Goal: Task Accomplishment & Management: Use online tool/utility

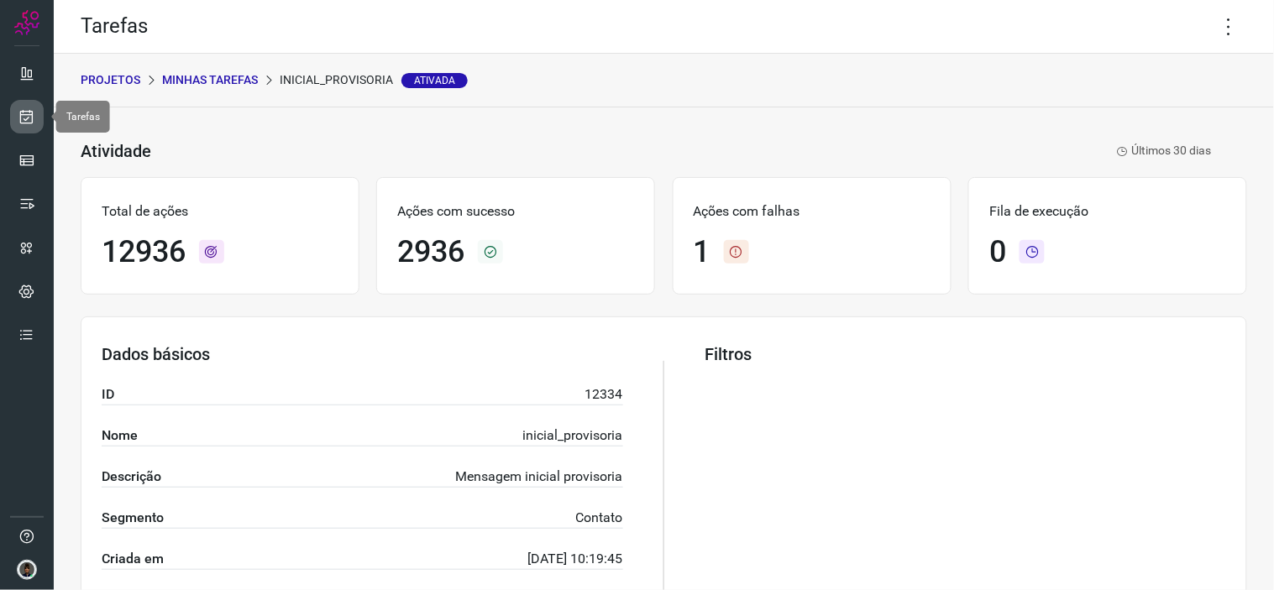
click at [26, 113] on icon at bounding box center [27, 116] width 18 height 17
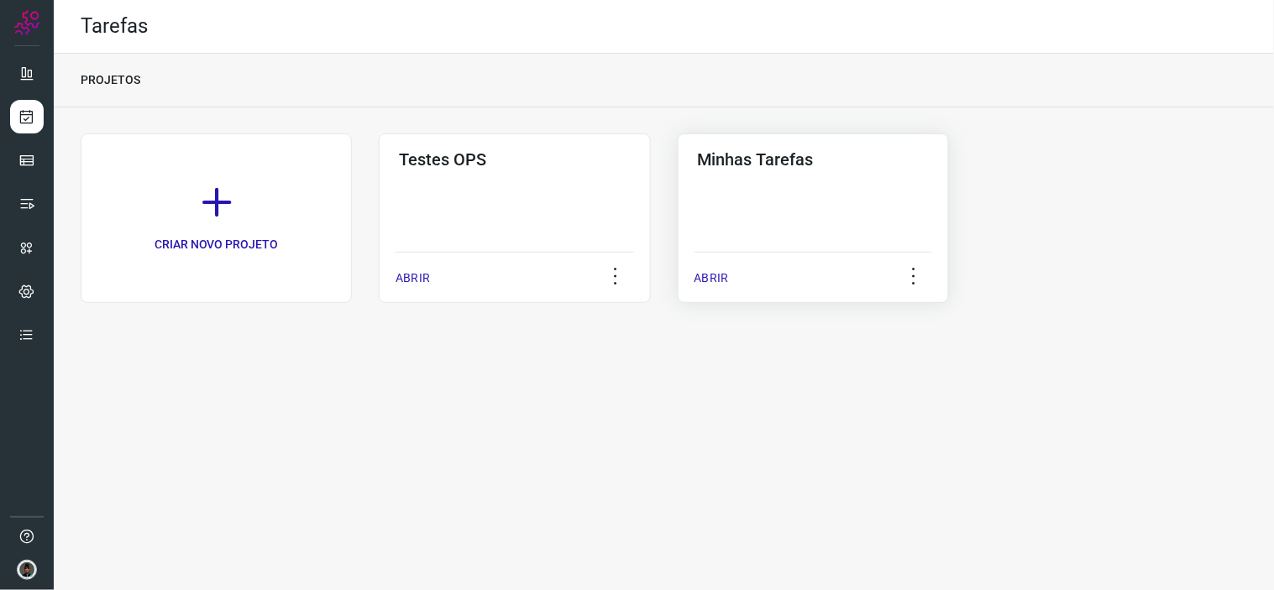
click at [854, 147] on div "Minhas Tarefas" at bounding box center [814, 156] width 238 height 27
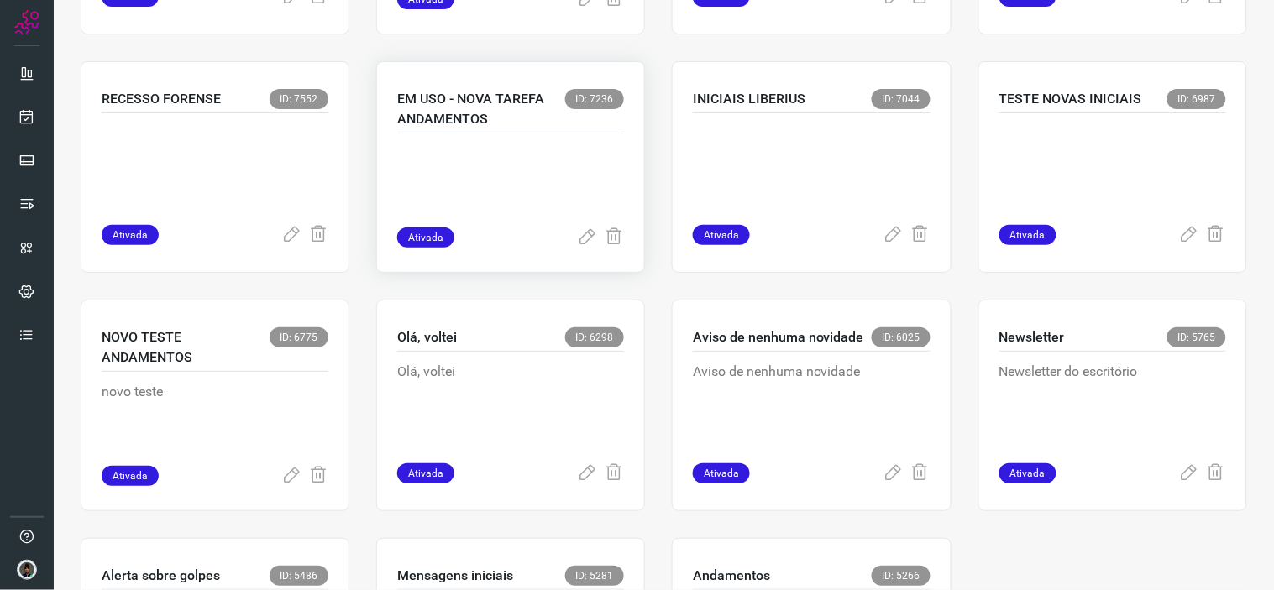
click at [500, 213] on p at bounding box center [510, 186] width 227 height 84
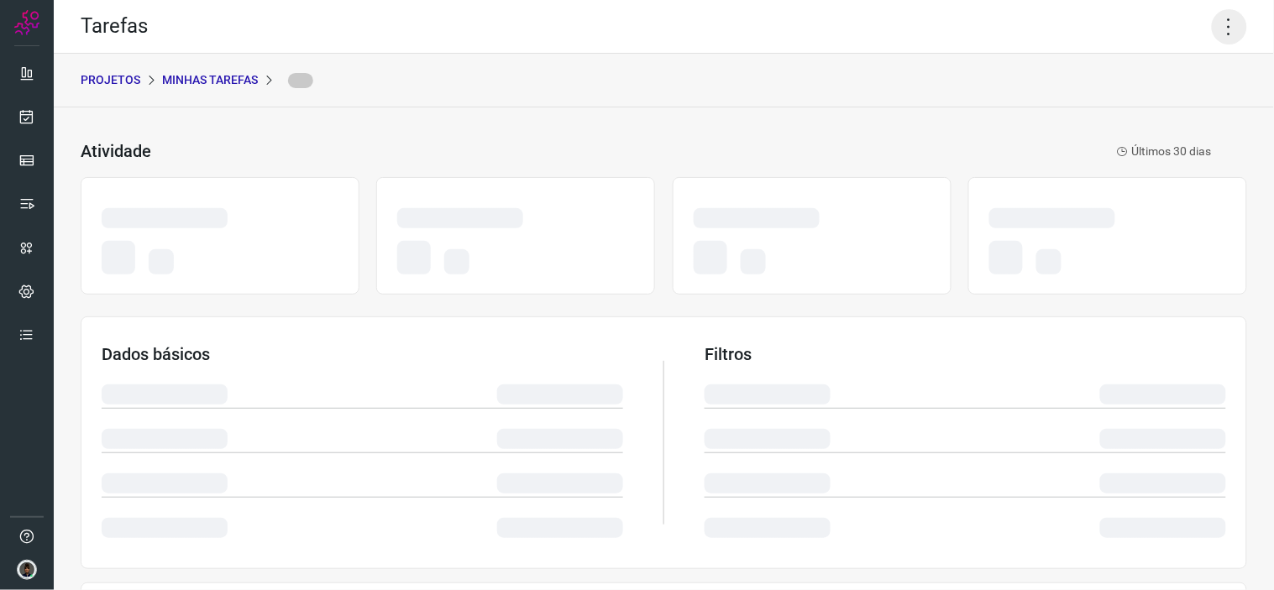
click at [1212, 22] on icon at bounding box center [1229, 26] width 35 height 35
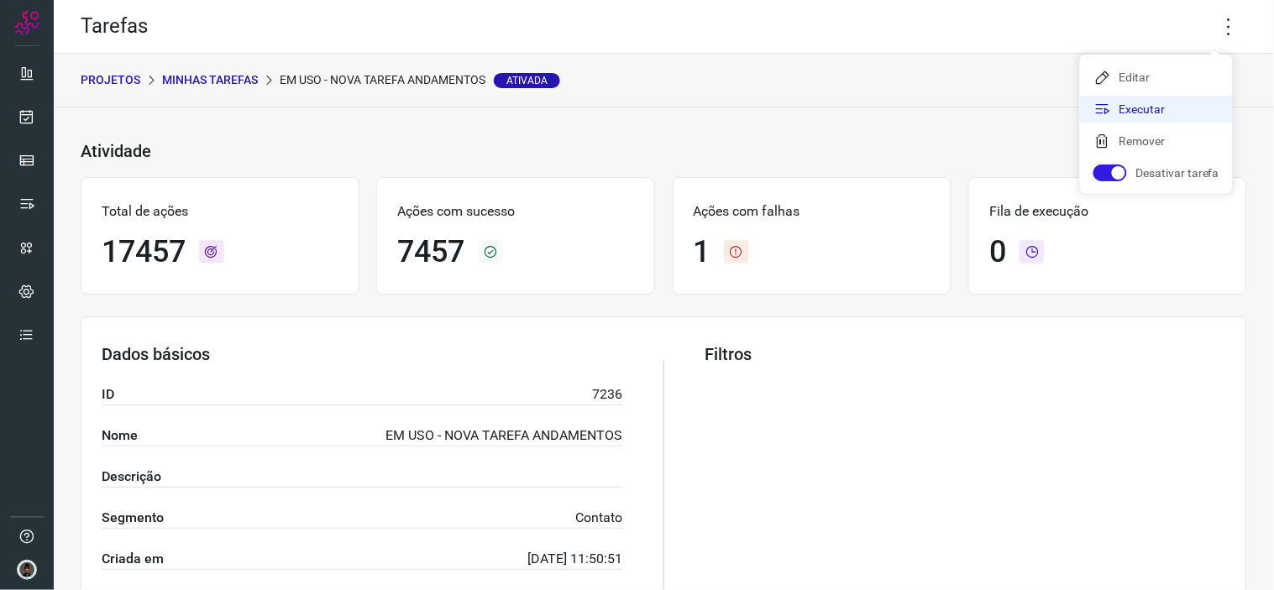
click at [1128, 105] on li "Executar" at bounding box center [1156, 109] width 153 height 27
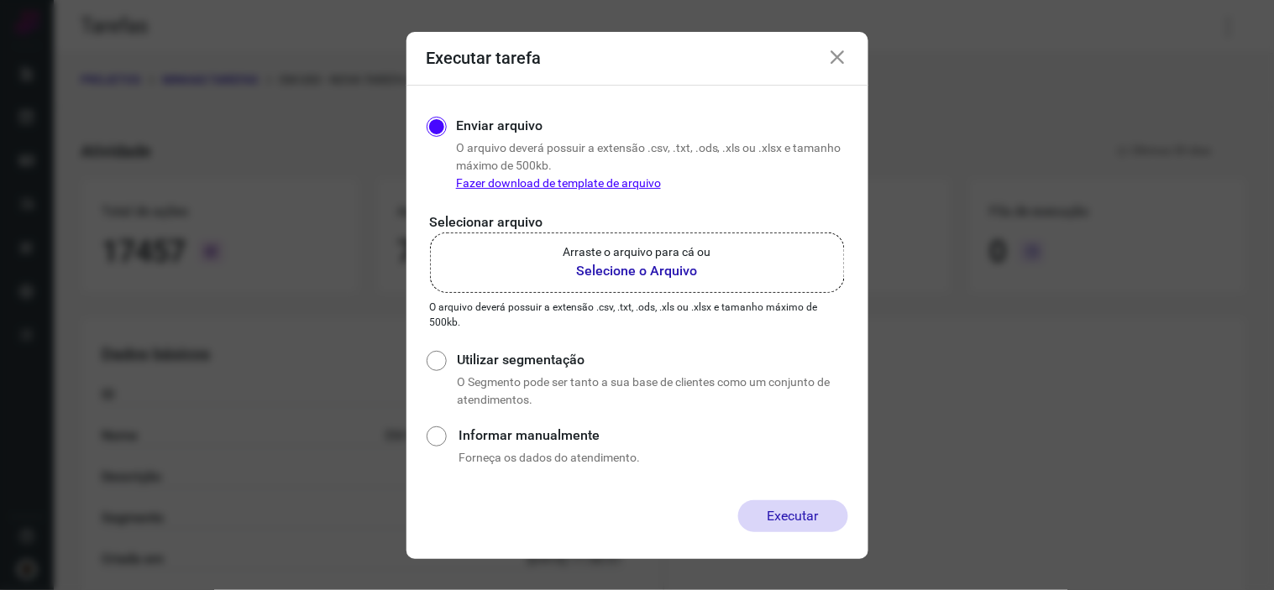
click at [655, 244] on p "Arraste o arquivo para cá ou" at bounding box center [638, 253] width 148 height 18
click at [0, 0] on input "Arraste o arquivo para cá ou Selecione o Arquivo" at bounding box center [0, 0] width 0 height 0
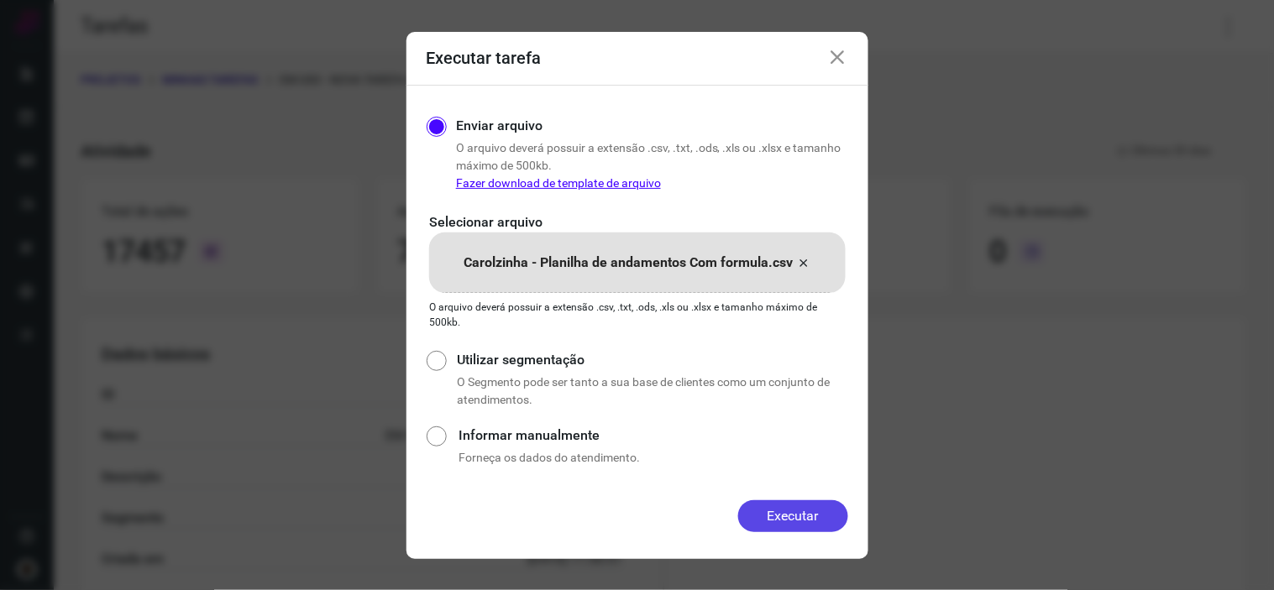
click at [817, 507] on button "Executar" at bounding box center [793, 517] width 110 height 32
